Goal: Check status: Check status

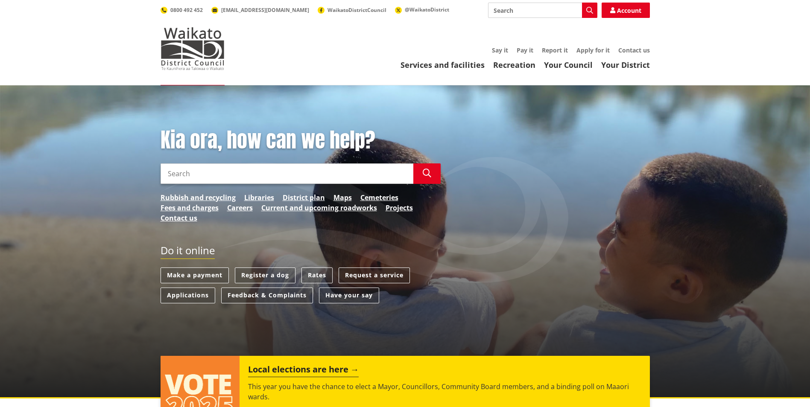
click at [519, 4] on input "Search" at bounding box center [542, 10] width 109 height 15
click at [548, 32] on div "Building Consent Tracker" at bounding box center [542, 25] width 108 height 15
type input "Building Consent Tracker"
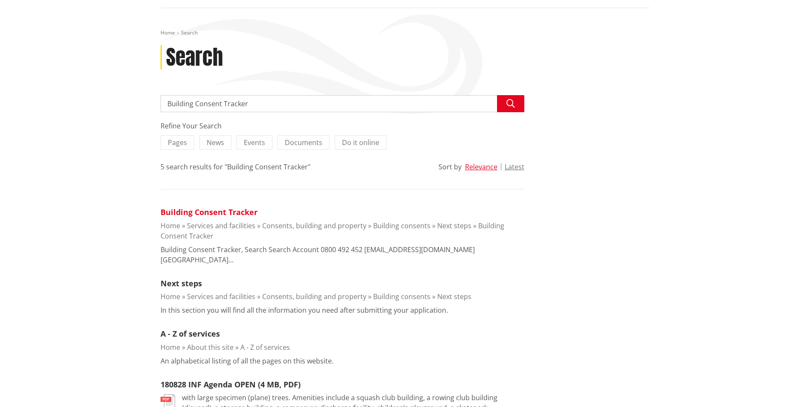
scroll to position [85, 0]
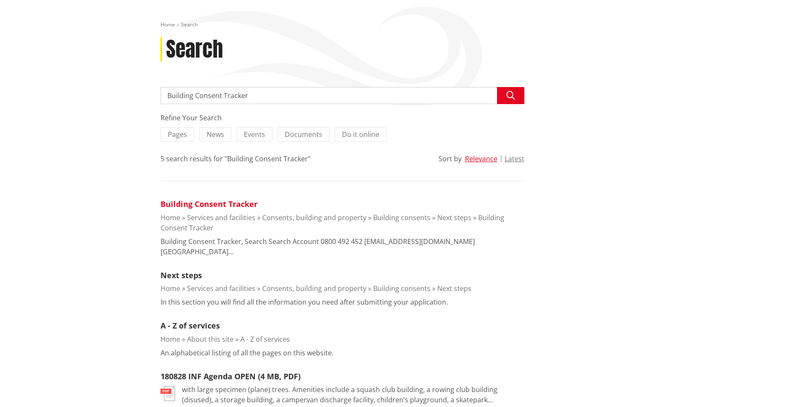
click at [232, 203] on link "Building Consent Tracker" at bounding box center [208, 204] width 97 height 10
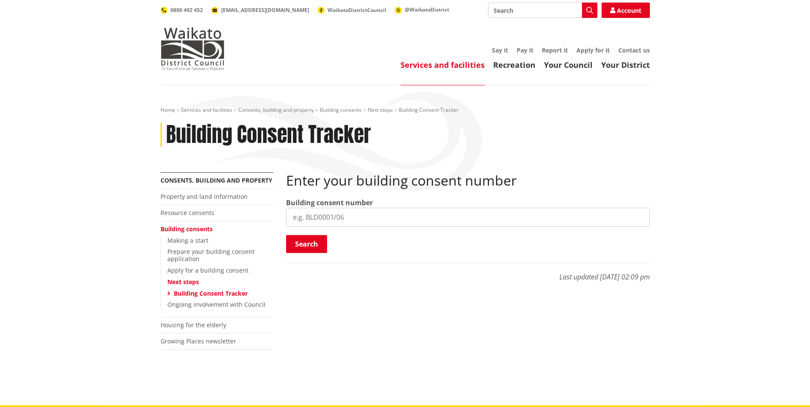
click at [356, 217] on input "search" at bounding box center [468, 217] width 364 height 19
type input "BLD0127/26"
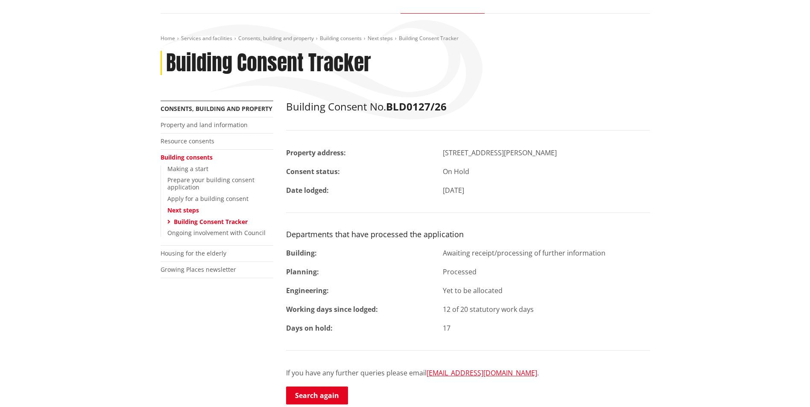
scroll to position [171, 0]
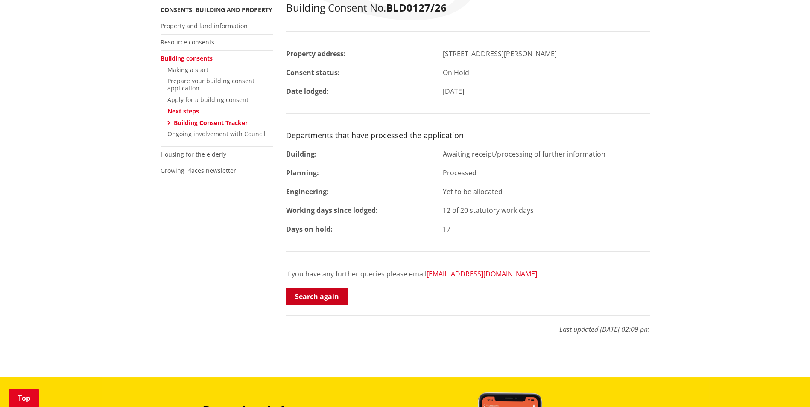
click at [331, 296] on link "Search again" at bounding box center [317, 297] width 62 height 18
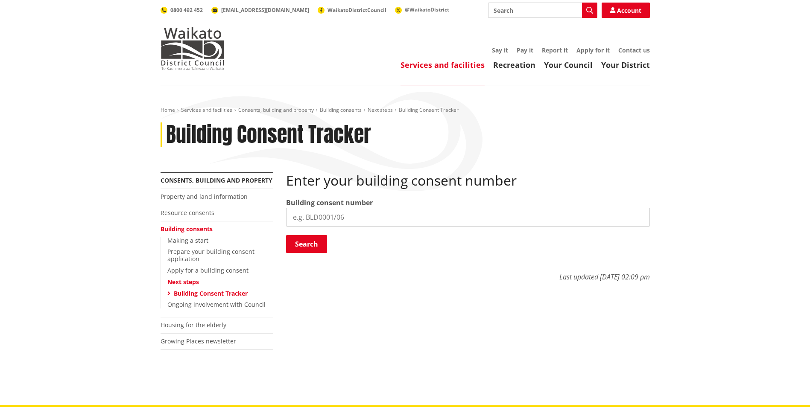
click at [365, 216] on input "search" at bounding box center [468, 217] width 364 height 19
type input "BLD0247/26"
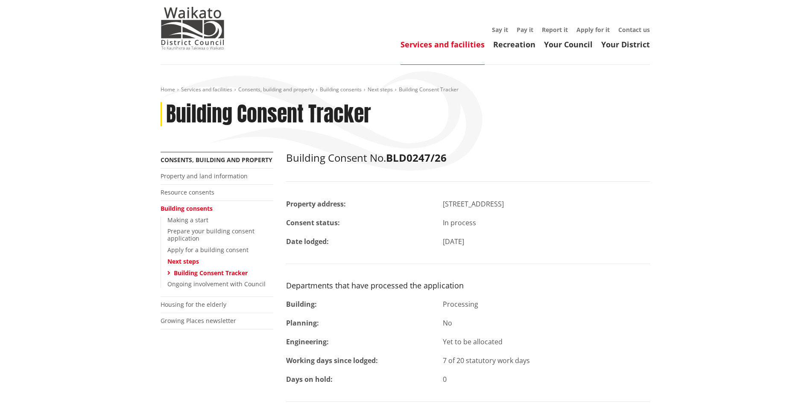
scroll to position [256, 0]
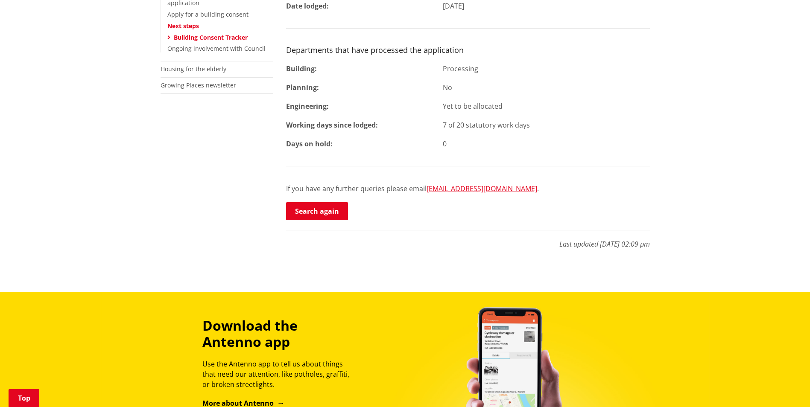
drag, startPoint x: 331, startPoint y: 211, endPoint x: 338, endPoint y: 224, distance: 14.9
click at [331, 211] on link "Search again" at bounding box center [317, 211] width 62 height 18
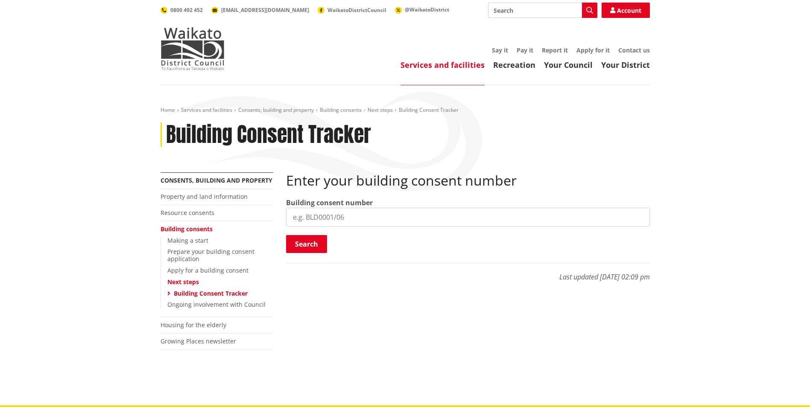
click at [356, 216] on input "search" at bounding box center [468, 217] width 364 height 19
type input "BLD0254/26"
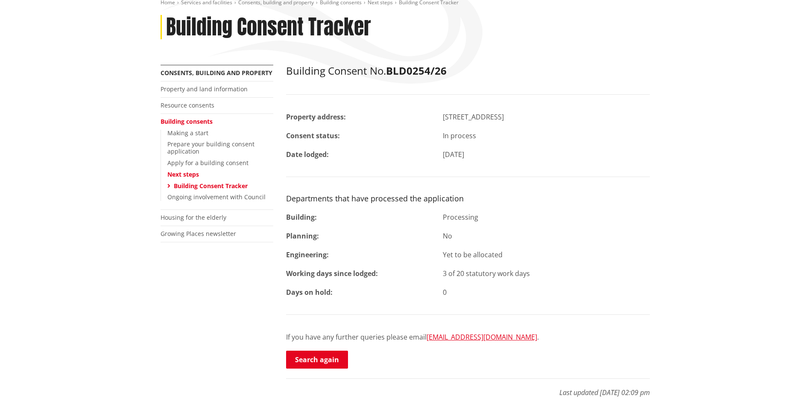
scroll to position [128, 0]
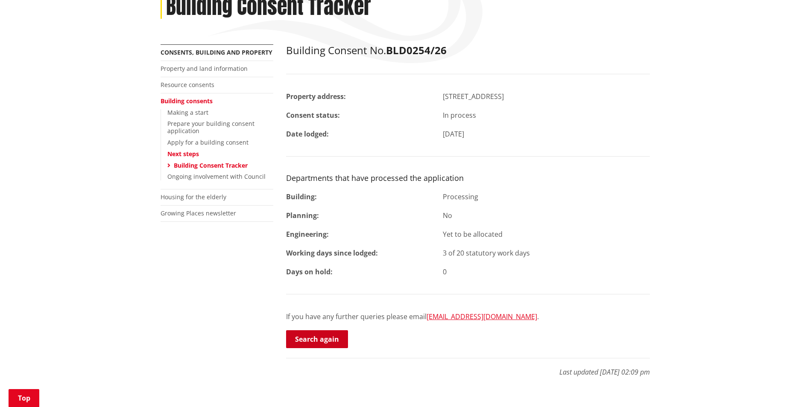
click at [330, 340] on link "Search again" at bounding box center [317, 339] width 62 height 18
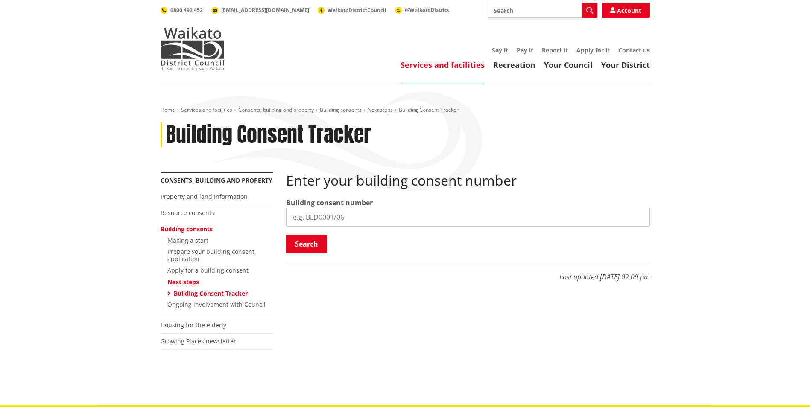
click at [365, 217] on input "search" at bounding box center [468, 217] width 364 height 19
type input "BLD0247/26"
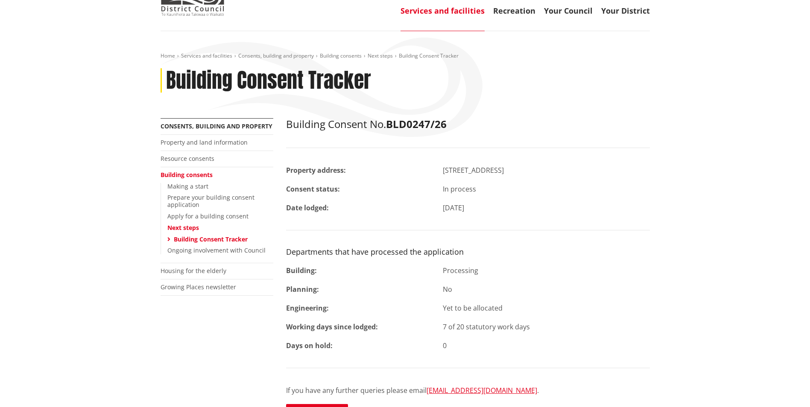
scroll to position [171, 0]
